Goal: Communication & Community: Answer question/provide support

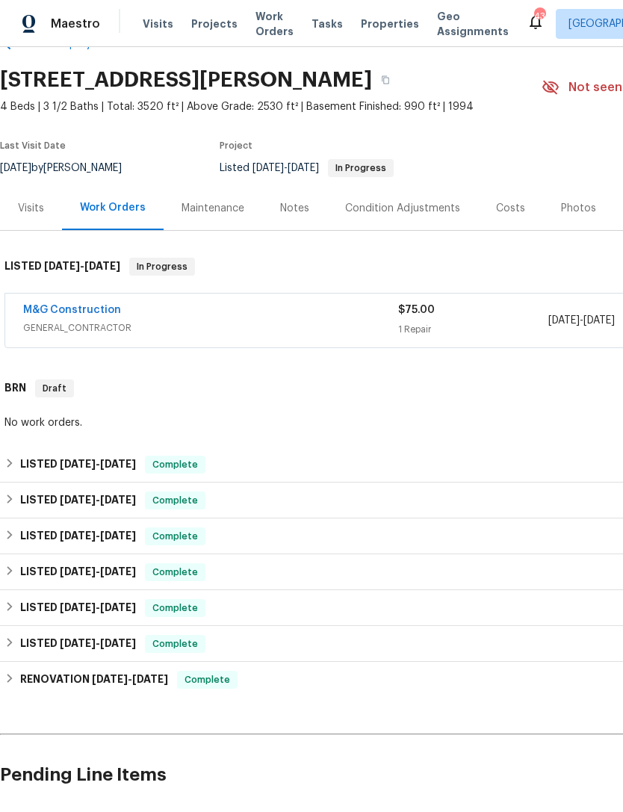
scroll to position [40, 0]
click at [95, 459] on span "[DATE]" at bounding box center [78, 464] width 36 height 10
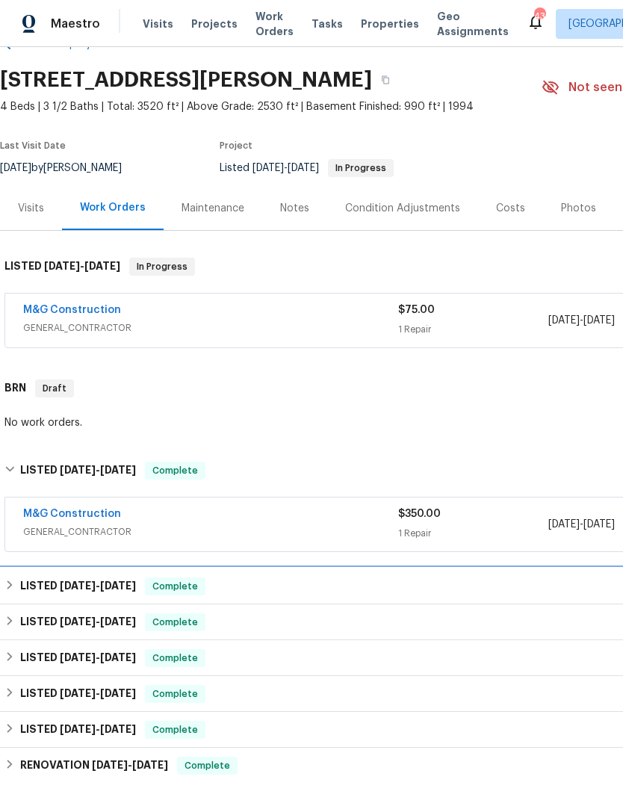
click at [82, 584] on span "[DATE]" at bounding box center [78, 586] width 36 height 10
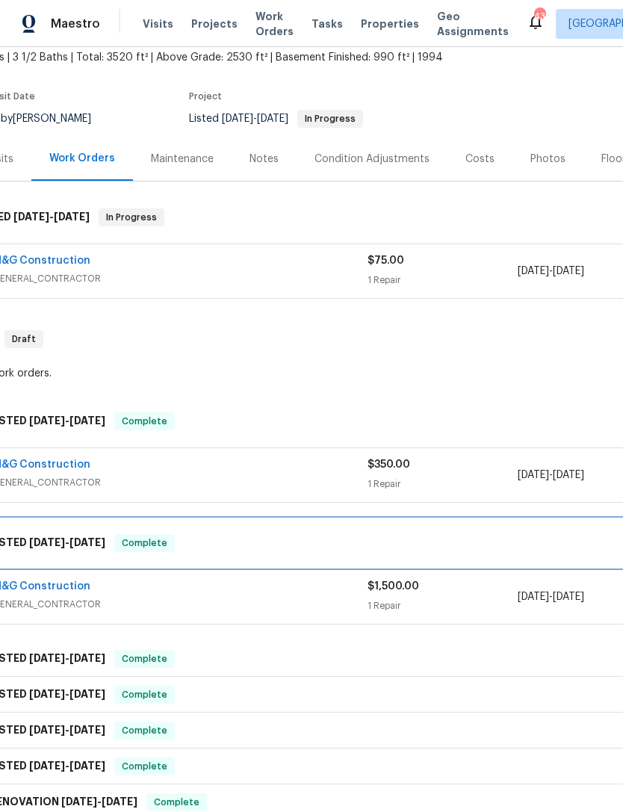
scroll to position [90, 31]
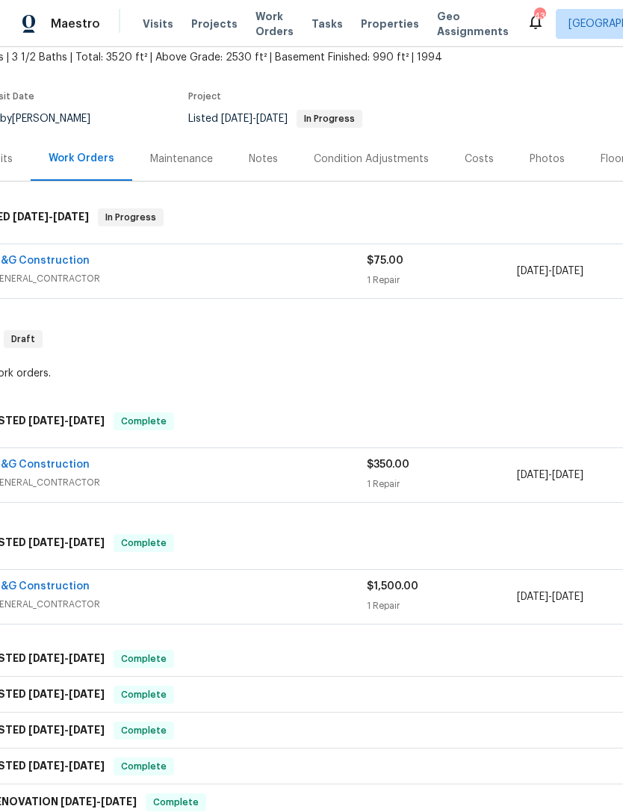
click at [284, 598] on span "GENERAL_CONTRACTOR" at bounding box center [179, 604] width 375 height 15
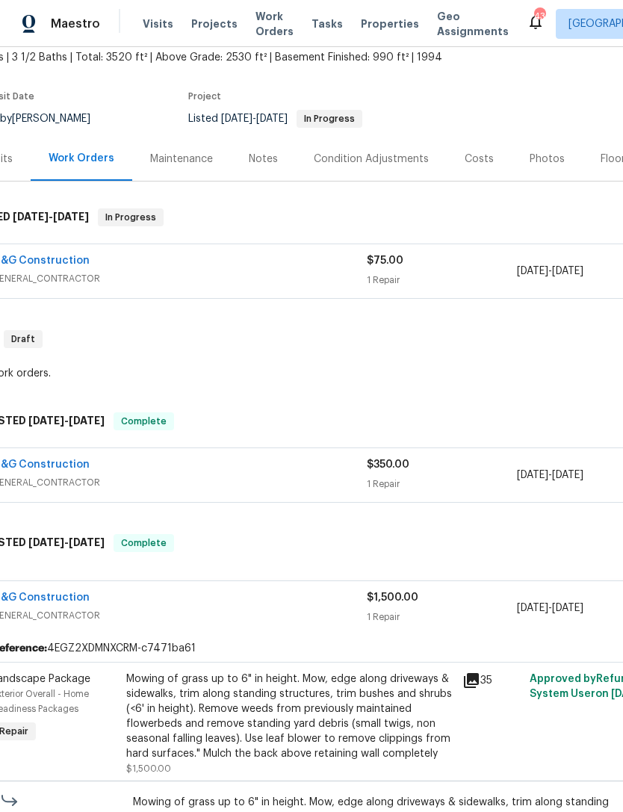
click at [479, 679] on icon at bounding box center [471, 680] width 15 height 15
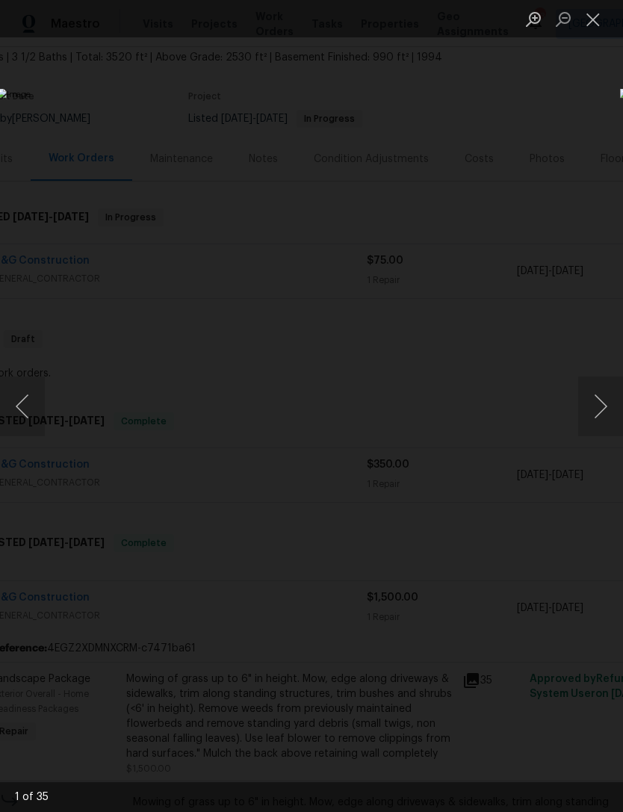
click at [614, 403] on button "Next image" at bounding box center [600, 407] width 45 height 60
click at [599, 402] on button "Next image" at bounding box center [600, 407] width 45 height 60
click at [610, 396] on button "Next image" at bounding box center [600, 407] width 45 height 60
click at [37, 403] on button "Previous image" at bounding box center [22, 407] width 45 height 60
click at [30, 402] on button "Previous image" at bounding box center [22, 407] width 45 height 60
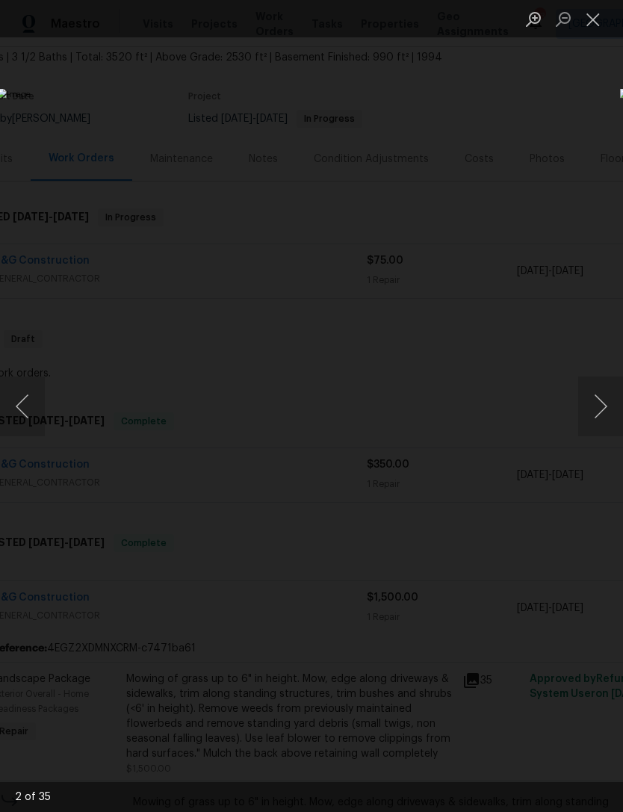
click at [31, 406] on button "Previous image" at bounding box center [22, 407] width 45 height 60
click at [34, 399] on button "Previous image" at bounding box center [22, 407] width 45 height 60
click at [596, 412] on button "Next image" at bounding box center [600, 407] width 45 height 60
click at [595, 412] on button "Next image" at bounding box center [600, 407] width 45 height 60
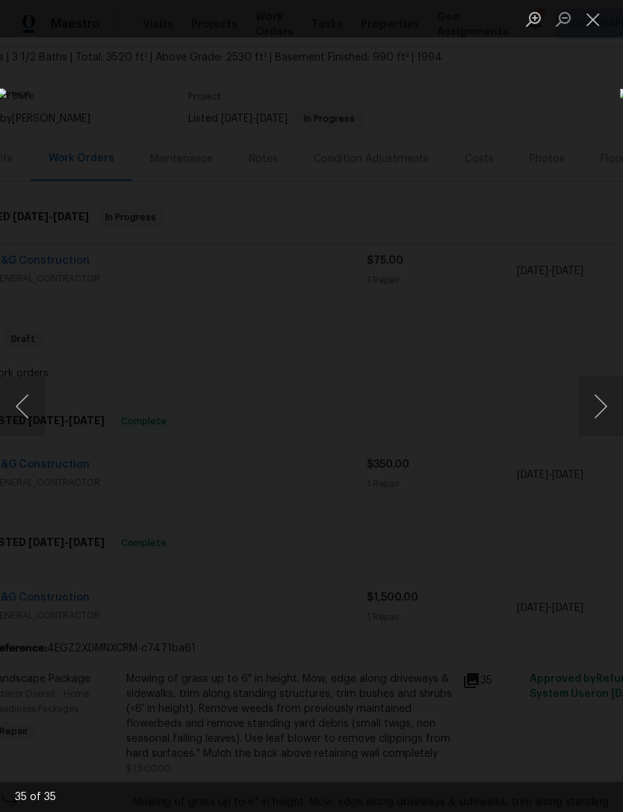
click at [592, 412] on button "Next image" at bounding box center [600, 407] width 45 height 60
click at [599, 411] on button "Next image" at bounding box center [600, 407] width 45 height 60
click at [599, 410] on button "Next image" at bounding box center [600, 407] width 45 height 60
click at [605, 406] on button "Next image" at bounding box center [600, 407] width 45 height 60
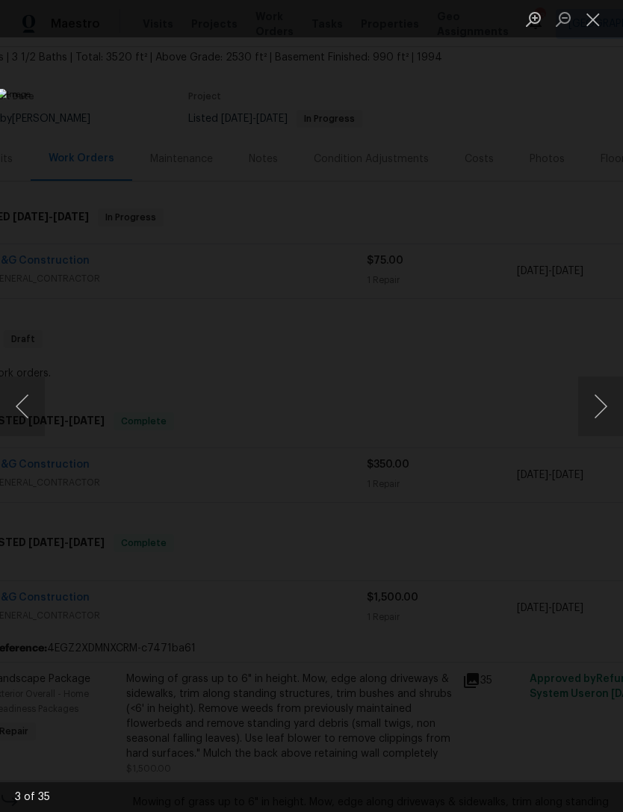
click at [604, 406] on button "Next image" at bounding box center [600, 407] width 45 height 60
click at [610, 409] on button "Next image" at bounding box center [600, 407] width 45 height 60
click at [614, 406] on button "Next image" at bounding box center [600, 407] width 45 height 60
click at [613, 406] on button "Next image" at bounding box center [600, 407] width 45 height 60
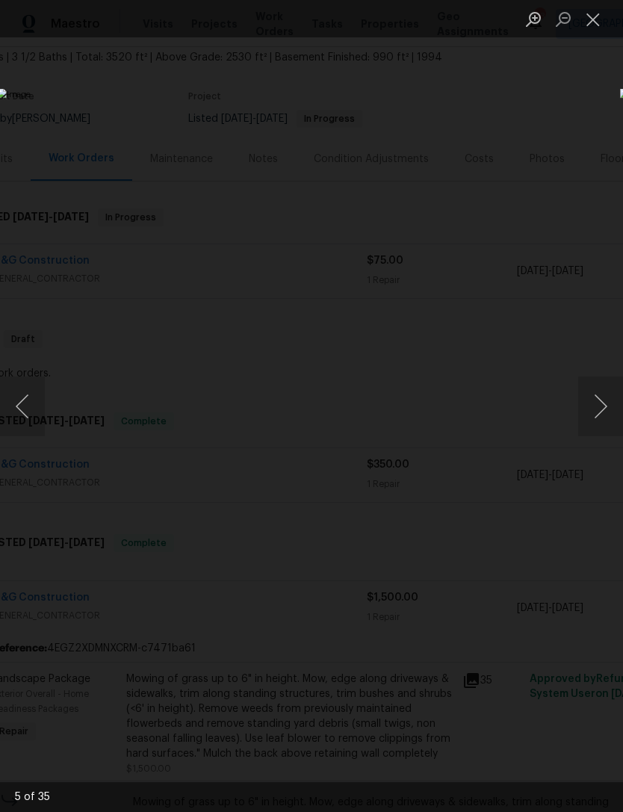
click at [610, 403] on button "Next image" at bounding box center [600, 407] width 45 height 60
click at [609, 403] on button "Next image" at bounding box center [600, 407] width 45 height 60
click at [613, 401] on button "Next image" at bounding box center [600, 407] width 45 height 60
click at [614, 398] on button "Next image" at bounding box center [600, 407] width 45 height 60
click at [609, 402] on button "Next image" at bounding box center [600, 407] width 45 height 60
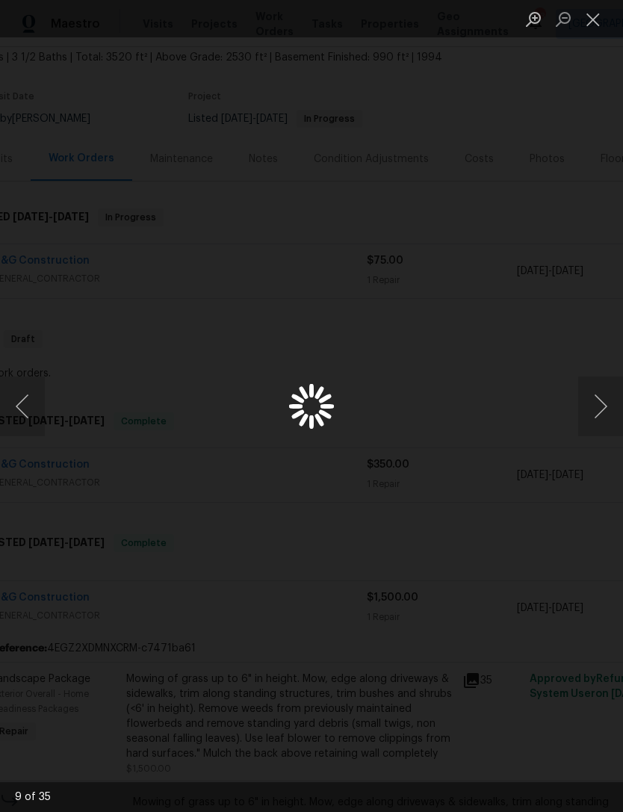
click at [606, 406] on button "Next image" at bounding box center [600, 407] width 45 height 60
click at [603, 408] on button "Next image" at bounding box center [600, 407] width 45 height 60
click at [609, 398] on button "Next image" at bounding box center [600, 407] width 45 height 60
click at [610, 400] on button "Next image" at bounding box center [600, 407] width 45 height 60
click at [602, 409] on button "Next image" at bounding box center [600, 407] width 45 height 60
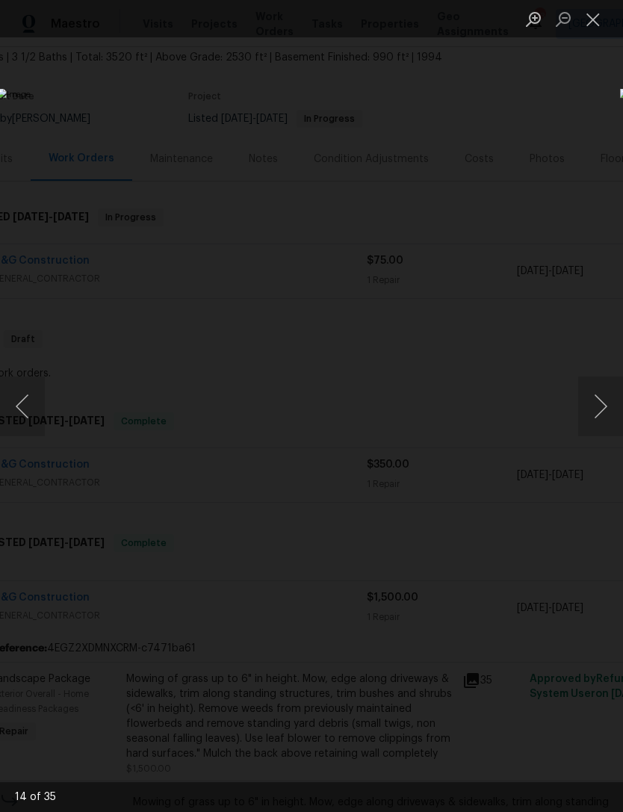
click at [613, 405] on button "Next image" at bounding box center [600, 407] width 45 height 60
click at [611, 403] on button "Next image" at bounding box center [600, 407] width 45 height 60
click at [614, 405] on button "Next image" at bounding box center [600, 407] width 45 height 60
click at [617, 402] on button "Next image" at bounding box center [600, 407] width 45 height 60
click at [607, 406] on button "Next image" at bounding box center [600, 407] width 45 height 60
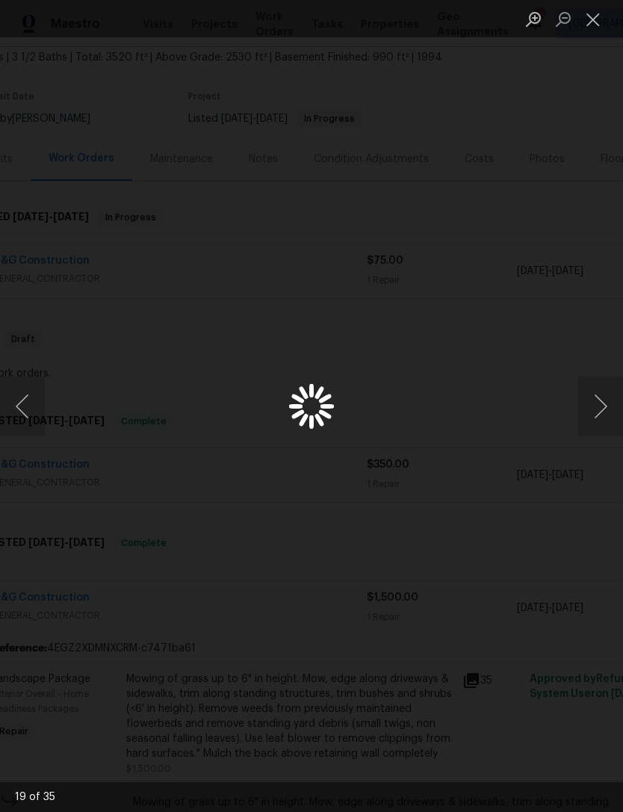
click at [606, 406] on button "Next image" at bounding box center [600, 407] width 45 height 60
click at [612, 403] on button "Next image" at bounding box center [600, 407] width 45 height 60
click at [616, 404] on button "Next image" at bounding box center [600, 407] width 45 height 60
click at [606, 409] on button "Next image" at bounding box center [600, 407] width 45 height 60
click at [605, 403] on button "Next image" at bounding box center [600, 407] width 45 height 60
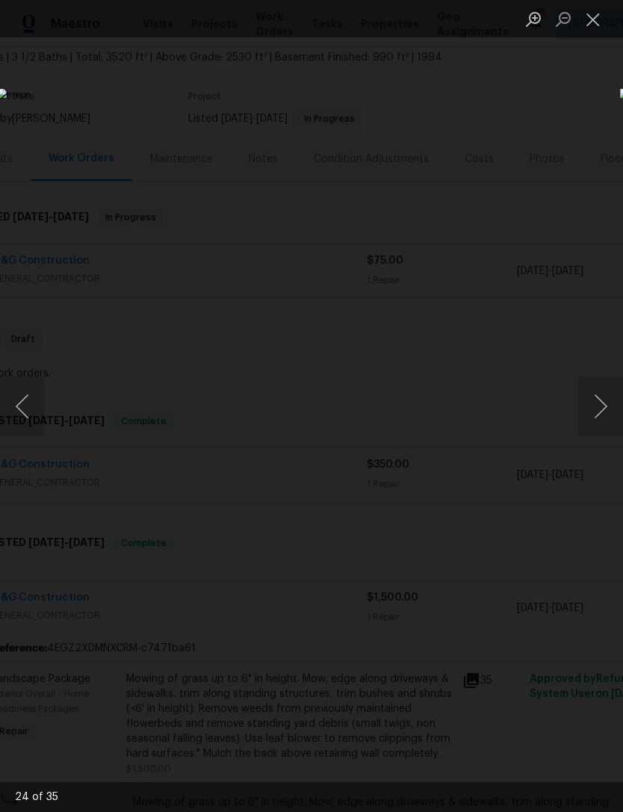
click at [601, 408] on button "Next image" at bounding box center [600, 407] width 45 height 60
click at [613, 402] on button "Next image" at bounding box center [600, 407] width 45 height 60
click at [607, 398] on button "Next image" at bounding box center [600, 407] width 45 height 60
click at [614, 397] on button "Next image" at bounding box center [600, 407] width 45 height 60
click at [607, 406] on button "Next image" at bounding box center [600, 407] width 45 height 60
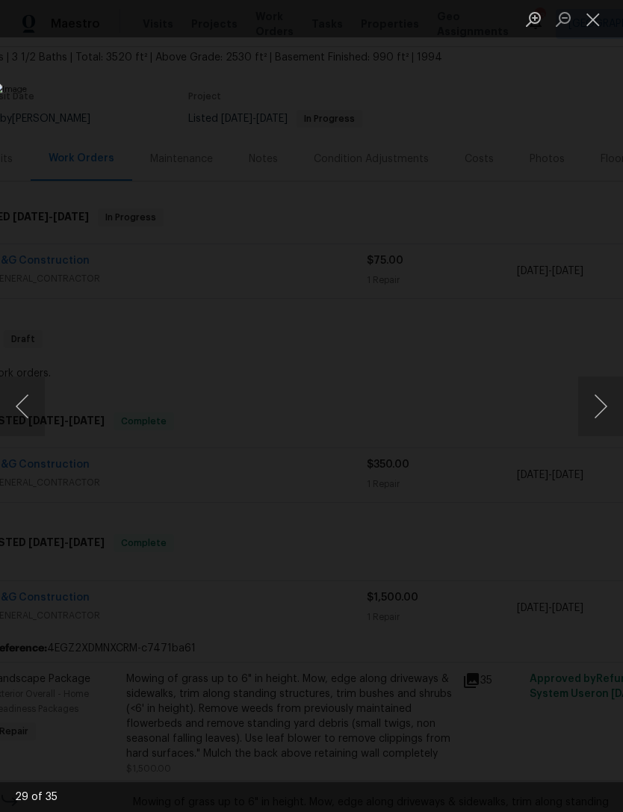
click at [616, 403] on button "Next image" at bounding box center [600, 407] width 45 height 60
click at [601, 410] on button "Next image" at bounding box center [600, 407] width 45 height 60
click at [599, 409] on button "Next image" at bounding box center [600, 407] width 45 height 60
click at [604, 410] on button "Next image" at bounding box center [600, 407] width 45 height 60
click at [616, 405] on button "Next image" at bounding box center [600, 407] width 45 height 60
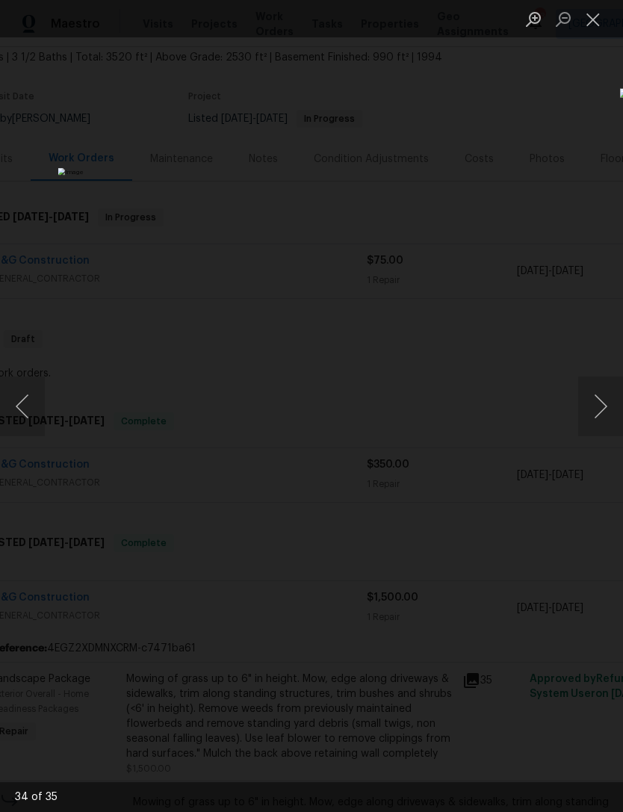
click at [610, 408] on button "Next image" at bounding box center [600, 407] width 45 height 60
click at [611, 408] on button "Next image" at bounding box center [600, 407] width 45 height 60
click at [610, 408] on button "Next image" at bounding box center [600, 407] width 45 height 60
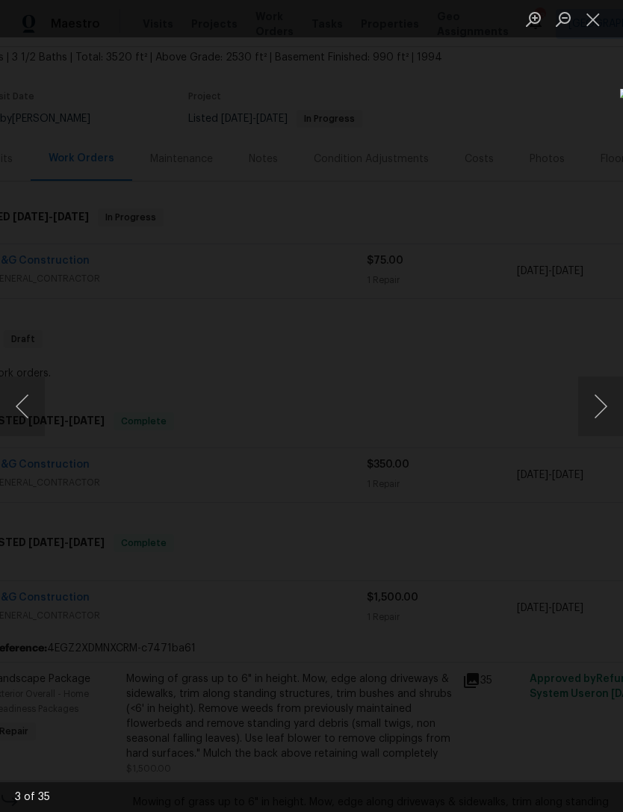
click at [598, 9] on button "Close lightbox" at bounding box center [593, 19] width 30 height 26
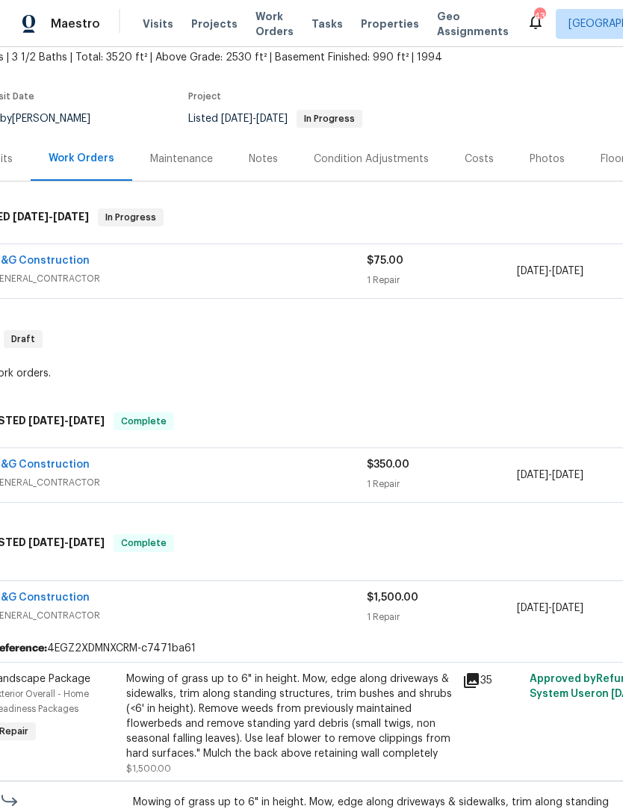
click at [56, 459] on link "M&G Construction" at bounding box center [41, 464] width 98 height 10
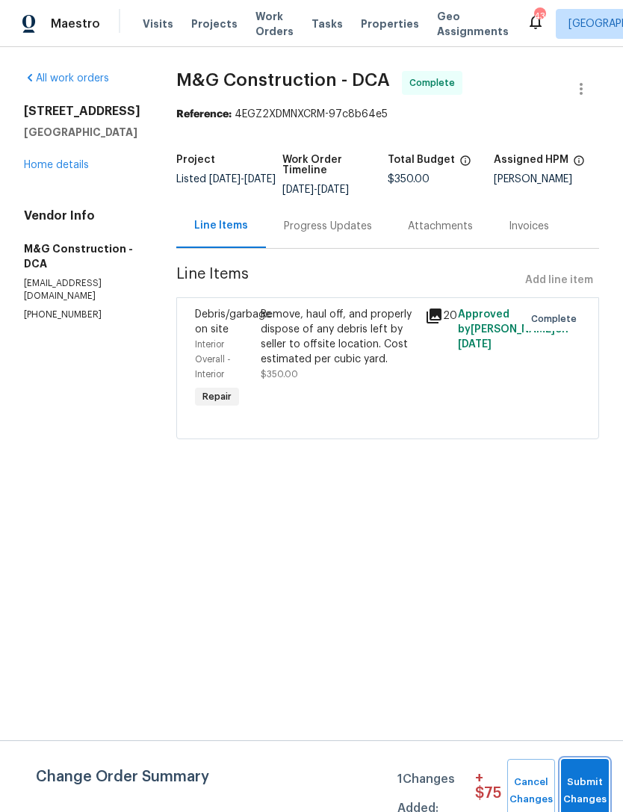
click at [592, 785] on span "Submit Changes" at bounding box center [585, 791] width 33 height 34
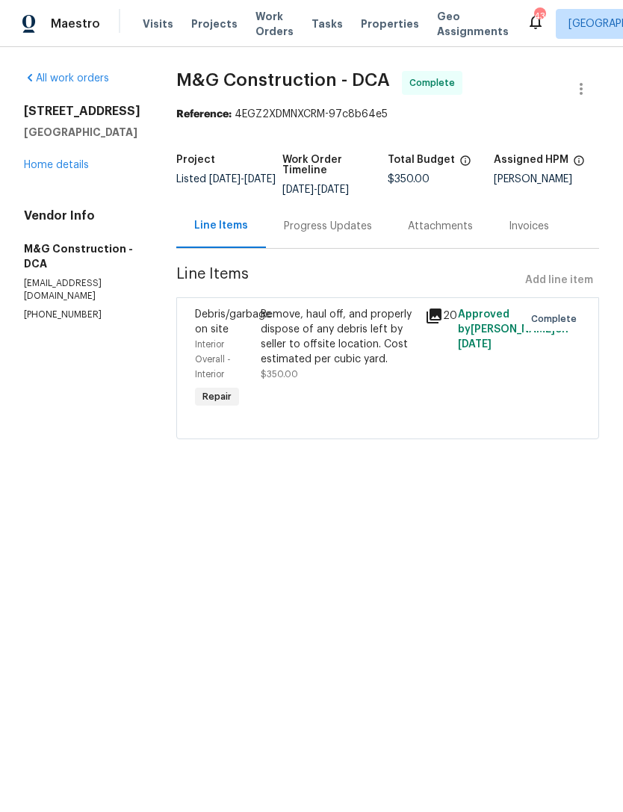
click at [332, 221] on div "Progress Updates" at bounding box center [328, 226] width 88 height 15
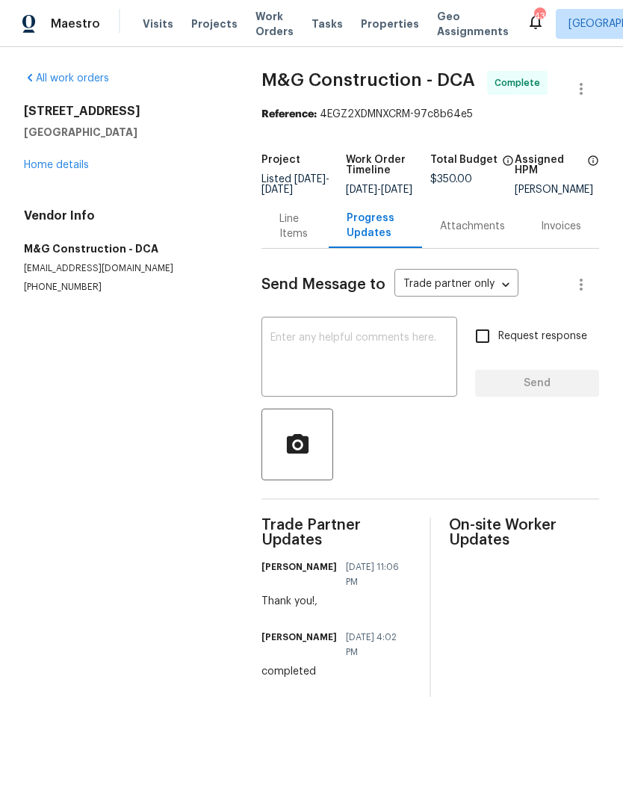
click at [327, 360] on textarea at bounding box center [359, 358] width 178 height 52
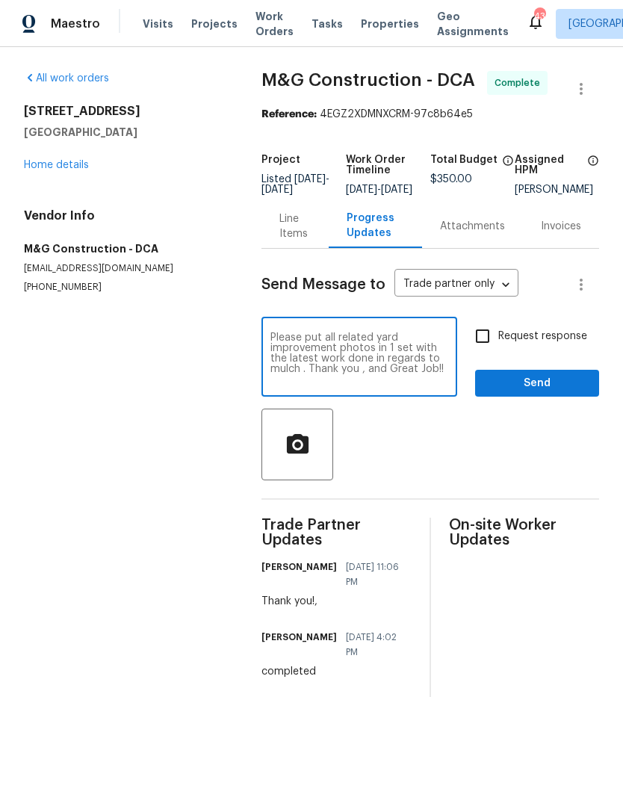
type textarea "Please put all related yard improvement photos in 1 set with the latest work do…"
click at [535, 393] on span "Send" at bounding box center [537, 383] width 100 height 19
